Goal: Understand process/instructions: Learn about a topic

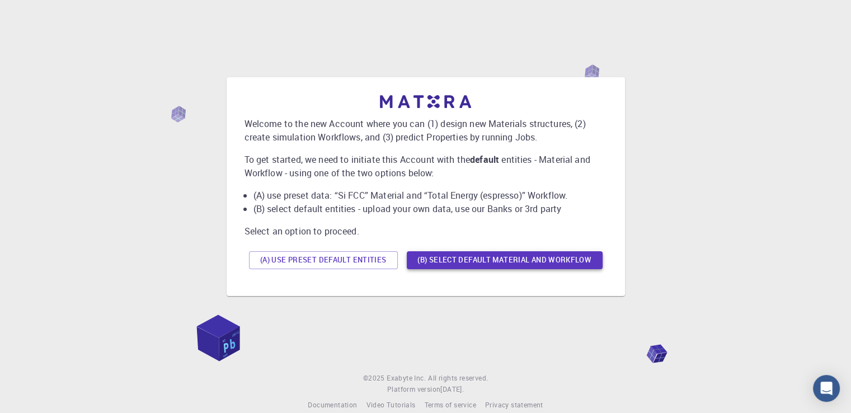
click at [474, 260] on button "(B) Select default material and workflow" at bounding box center [505, 260] width 196 height 18
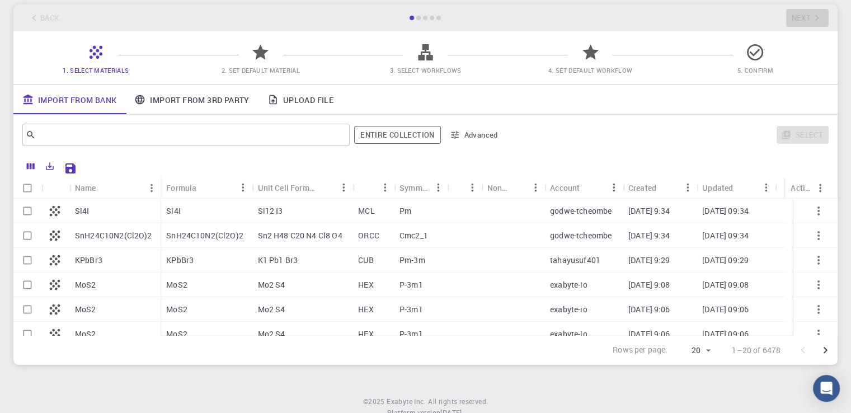
click at [111, 208] on div "Si4I" at bounding box center [114, 211] width 91 height 25
checkbox input "true"
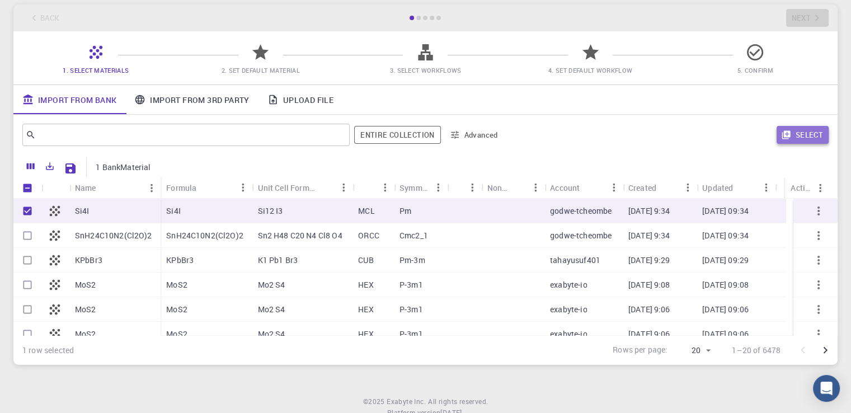
click at [813, 139] on button "Select" at bounding box center [803, 135] width 52 height 18
click at [264, 59] on icon at bounding box center [261, 53] width 20 height 20
click at [425, 71] on span "3. Select Workflows" at bounding box center [425, 70] width 72 height 8
click at [632, 74] on span "4. Set Default Workflow" at bounding box center [591, 69] width 156 height 11
click at [727, 59] on span "5. Confirm" at bounding box center [755, 62] width 156 height 26
